Goal: Task Accomplishment & Management: Use online tool/utility

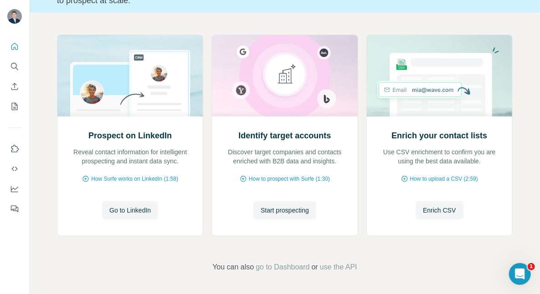
click at [276, 206] on span "Start prospecting" at bounding box center [285, 210] width 48 height 9
